Goal: Task Accomplishment & Management: Manage account settings

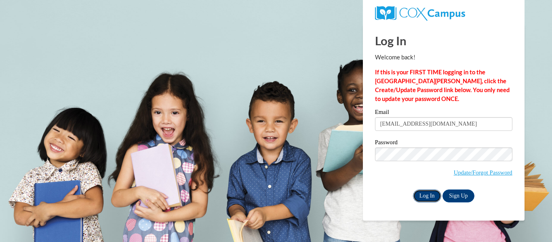
click at [421, 193] on input "Log In" at bounding box center [427, 195] width 28 height 13
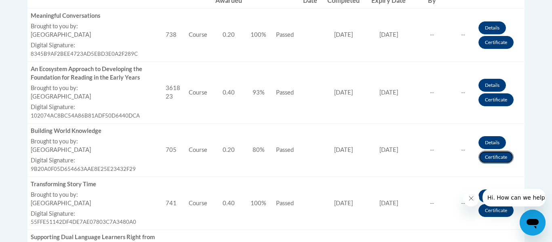
click at [497, 157] on link "Certificate" at bounding box center [495, 157] width 35 height 13
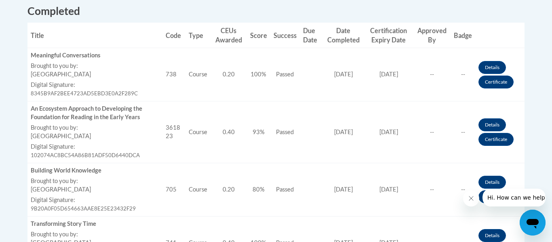
scroll to position [325, 0]
click at [494, 139] on link "Certificate" at bounding box center [495, 139] width 35 height 13
